Goal: Transaction & Acquisition: Purchase product/service

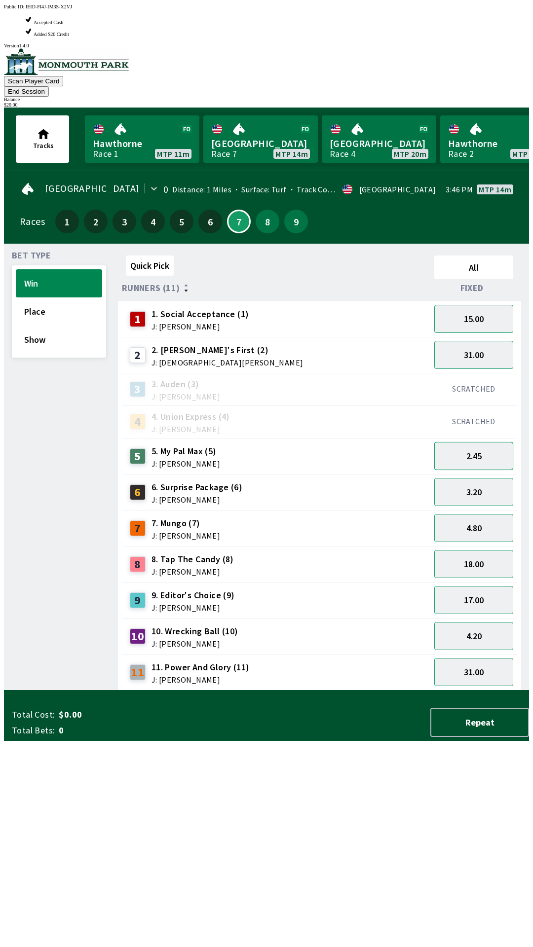
click at [501, 442] on button "2.45" at bounding box center [473, 456] width 79 height 28
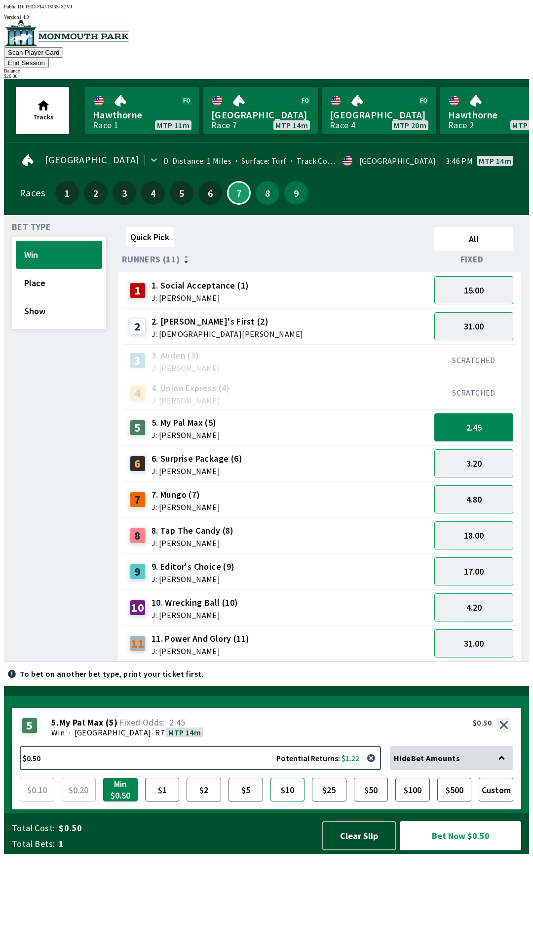
click at [287, 801] on button "$10" at bounding box center [287, 790] width 35 height 24
click at [503, 801] on button "Custom" at bounding box center [495, 790] width 35 height 24
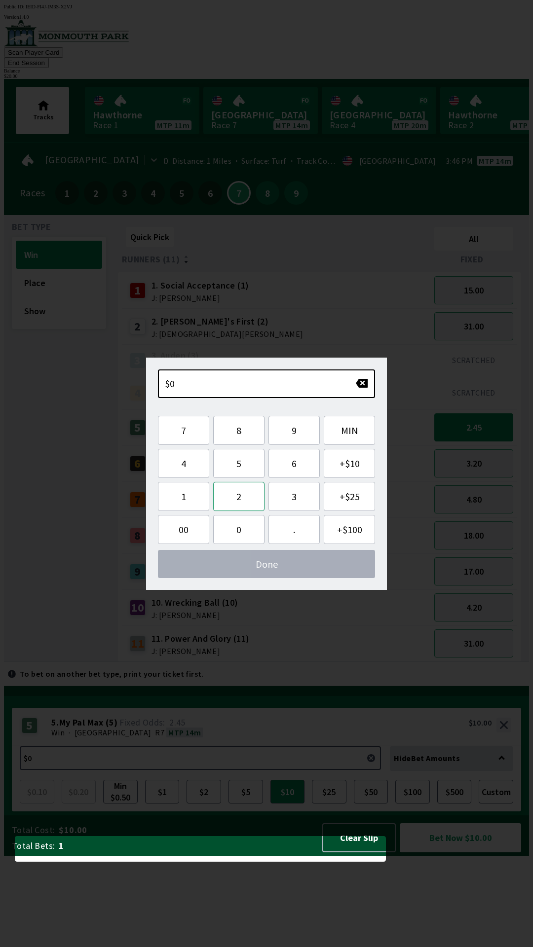
click at [248, 501] on button "2" at bounding box center [238, 496] width 51 height 29
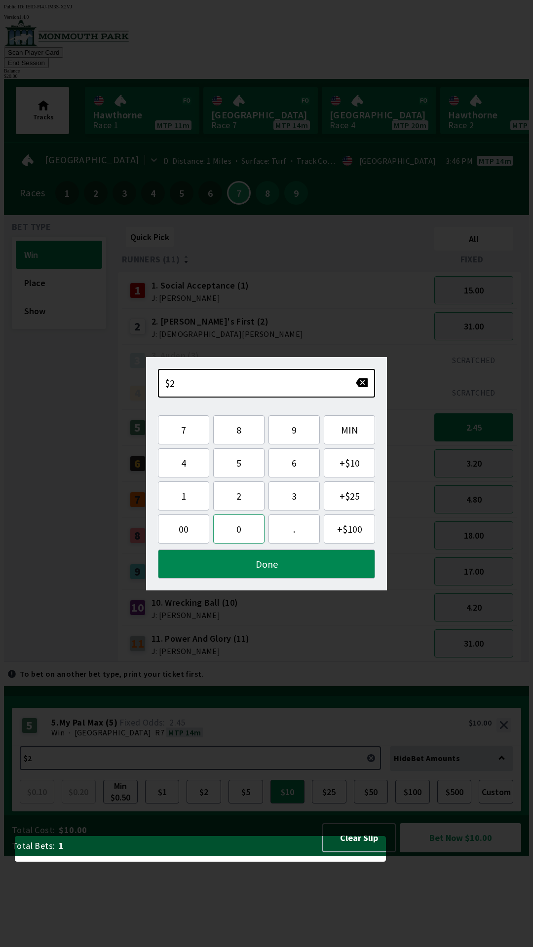
click at [236, 531] on button "0" at bounding box center [238, 528] width 51 height 29
click at [291, 573] on button "Done" at bounding box center [266, 563] width 217 height 29
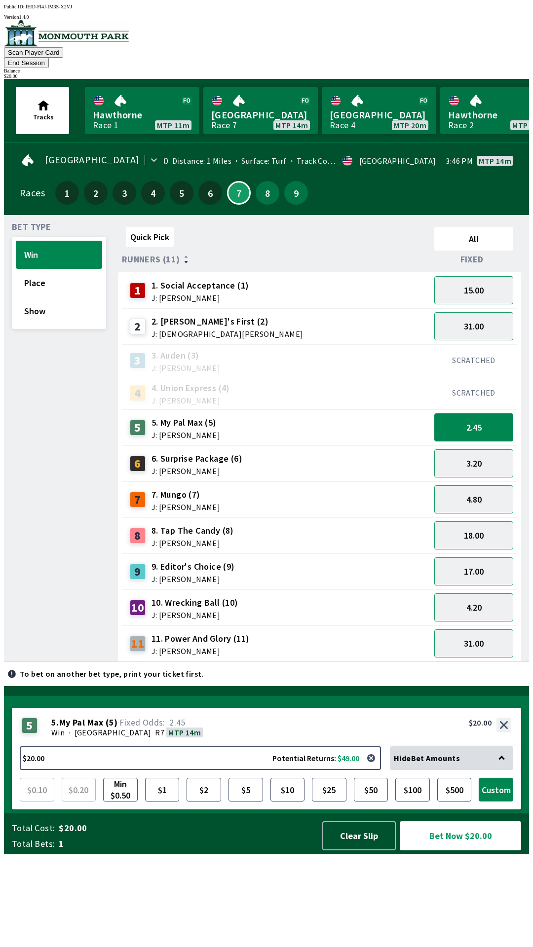
click at [502, 801] on button "Custom" at bounding box center [495, 790] width 35 height 24
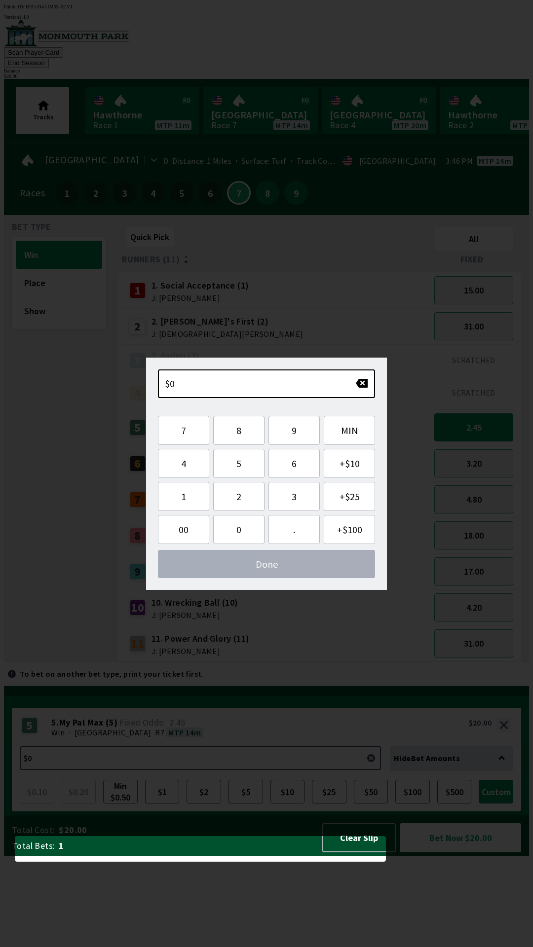
click at [498, 685] on div "To bet on another bet type, print your ticket first." at bounding box center [266, 674] width 525 height 24
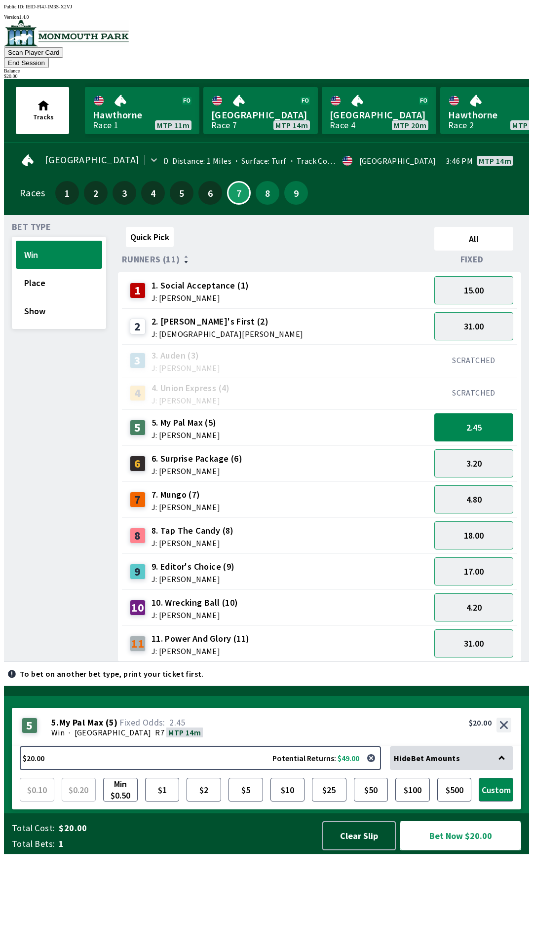
click at [465, 850] on button "Bet Now $20.00" at bounding box center [459, 835] width 121 height 29
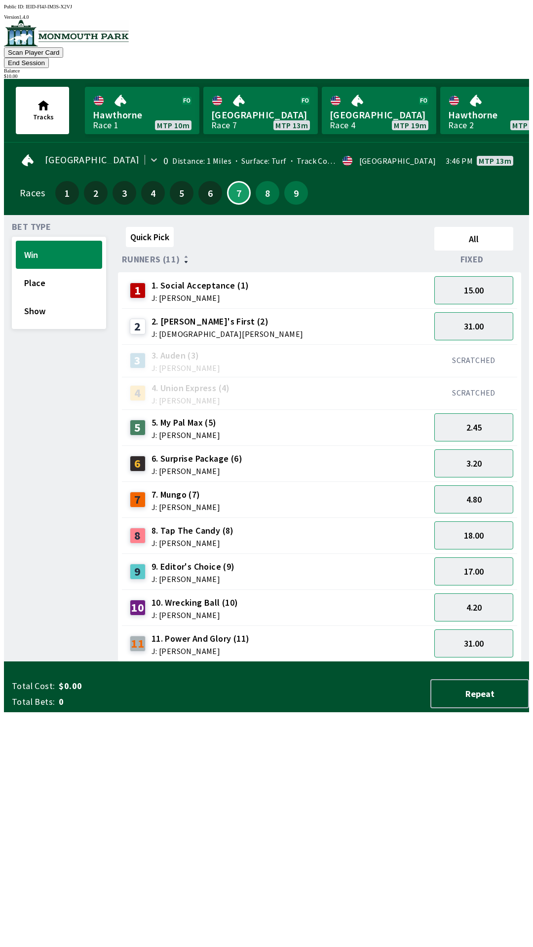
scroll to position [0, 0]
click at [485, 312] on button "31.00" at bounding box center [473, 326] width 79 height 28
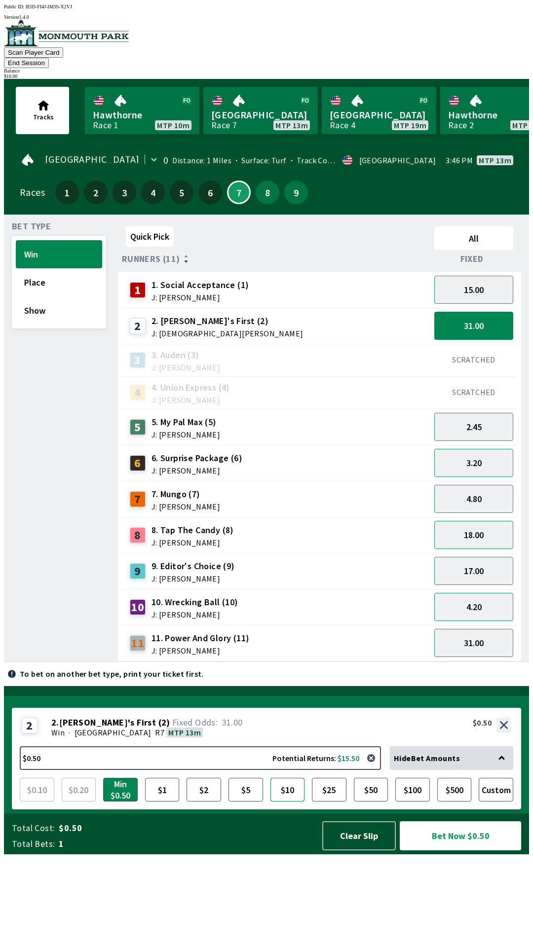
click at [290, 801] on button "$10" at bounding box center [287, 790] width 35 height 24
click at [492, 318] on button "31.00" at bounding box center [473, 326] width 79 height 28
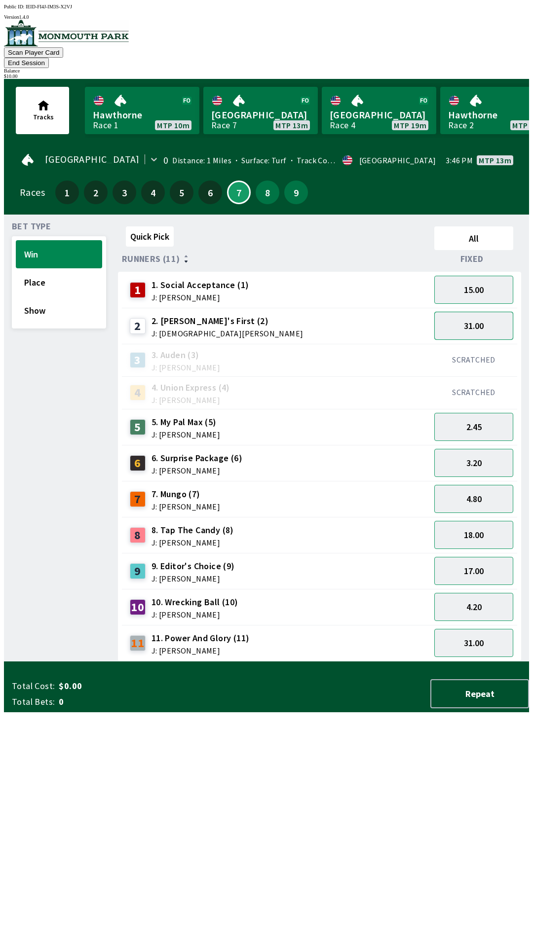
click at [497, 318] on button "31.00" at bounding box center [473, 326] width 79 height 28
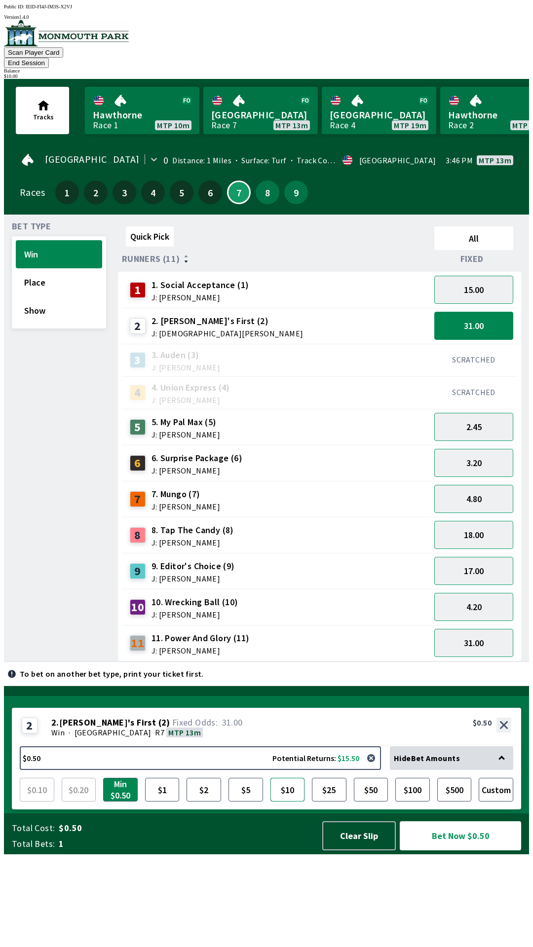
click at [292, 801] on button "$10" at bounding box center [287, 790] width 35 height 24
click at [471, 850] on button "Bet Now $10.00" at bounding box center [459, 835] width 121 height 29
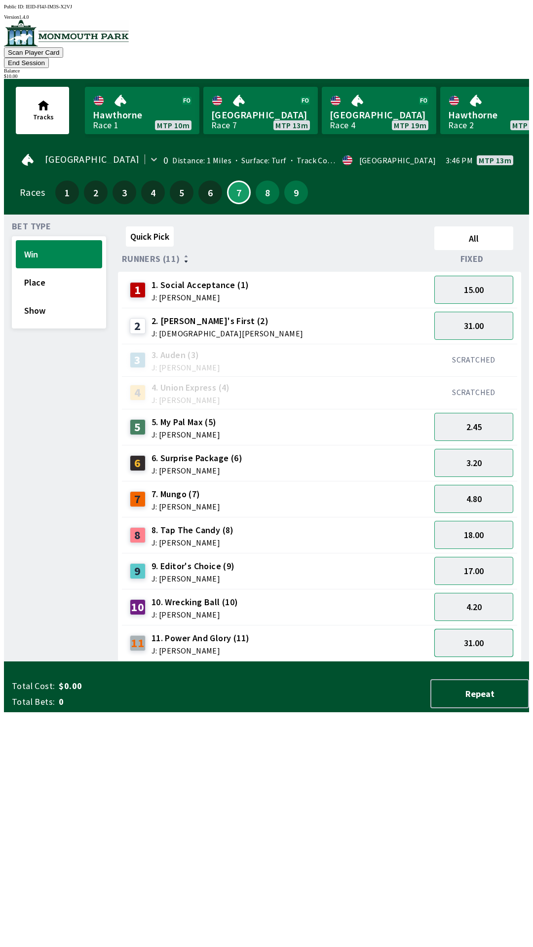
click at [474, 639] on button "31.00" at bounding box center [473, 643] width 79 height 28
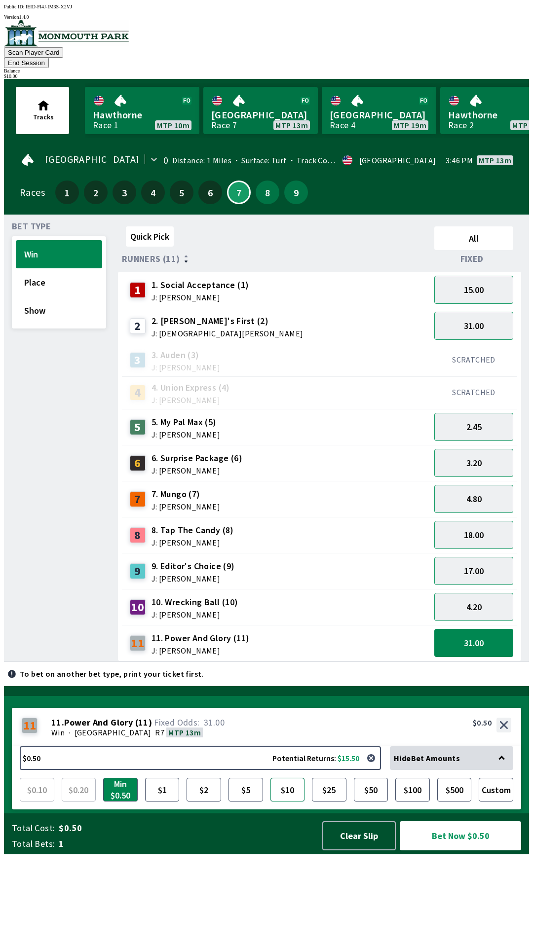
click at [291, 801] on button "$10" at bounding box center [287, 790] width 35 height 24
click at [448, 850] on button "Bet Now $10.00" at bounding box center [459, 835] width 121 height 29
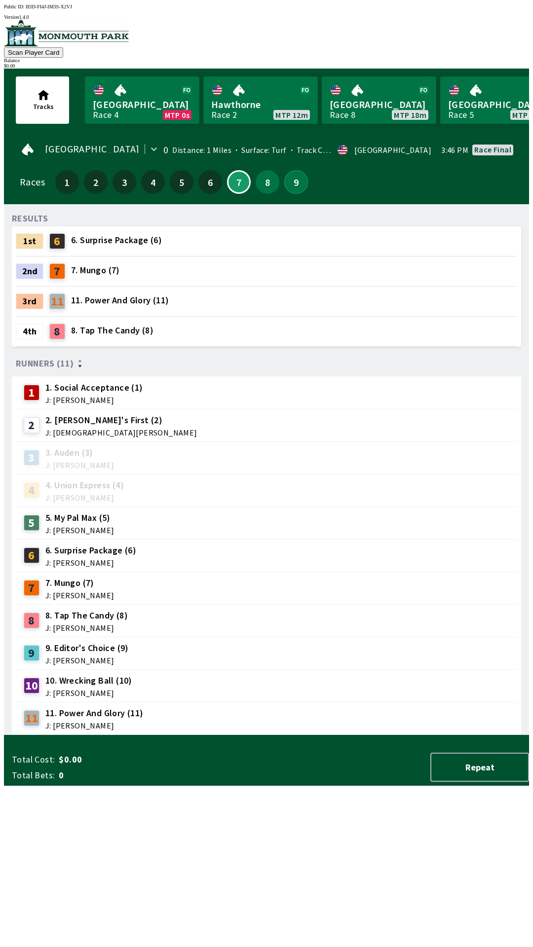
click at [285, 174] on button "9" at bounding box center [296, 182] width 24 height 24
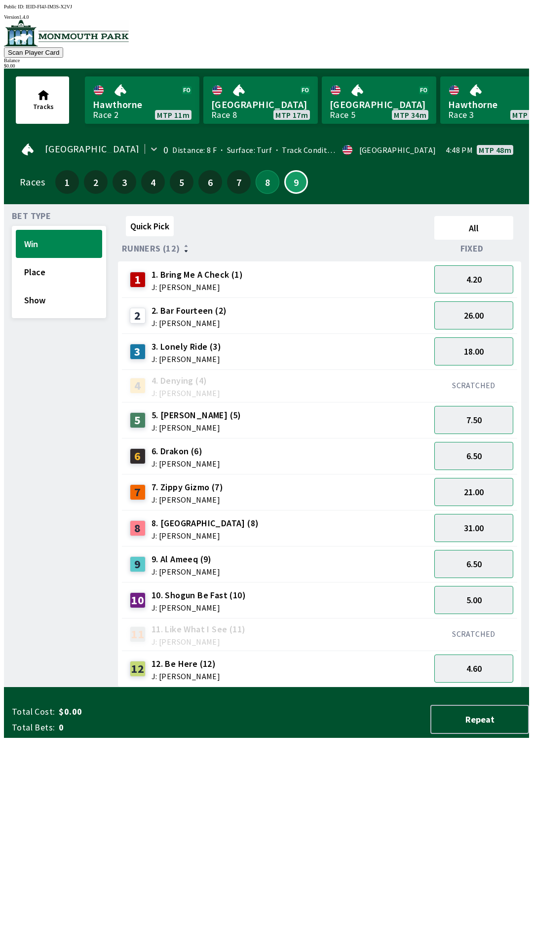
click at [261, 172] on button "8" at bounding box center [267, 182] width 24 height 24
